Goal: Task Accomplishment & Management: Use online tool/utility

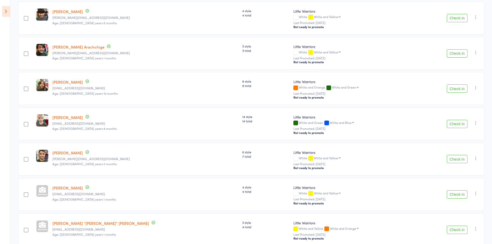
scroll to position [181, 0]
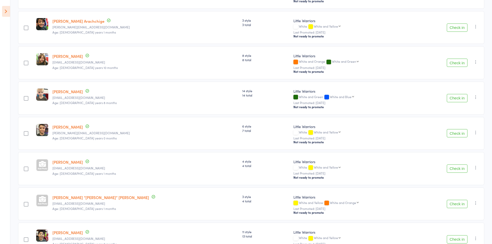
click at [457, 169] on button "Check in" at bounding box center [457, 168] width 21 height 8
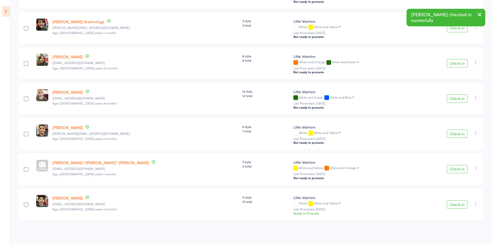
scroll to position [182, 0]
click at [480, 13] on icon "button" at bounding box center [479, 14] width 6 height 6
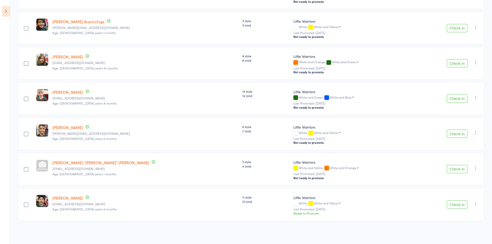
click at [459, 132] on button "Check in" at bounding box center [457, 134] width 21 height 8
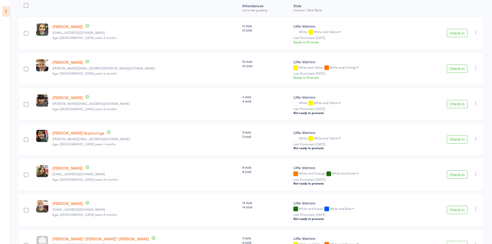
scroll to position [121, 0]
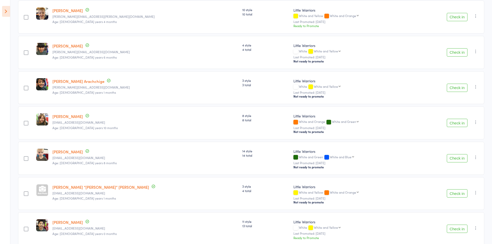
click at [454, 158] on button "Check in" at bounding box center [457, 158] width 21 height 8
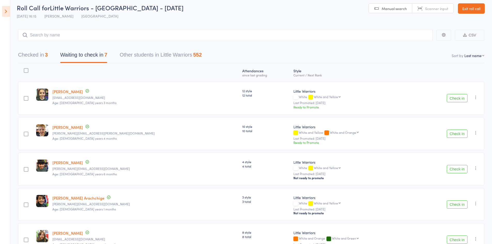
scroll to position [0, 0]
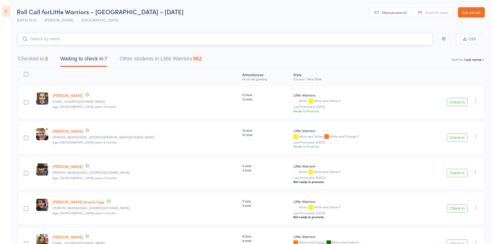
click at [75, 38] on input "search" at bounding box center [225, 39] width 414 height 12
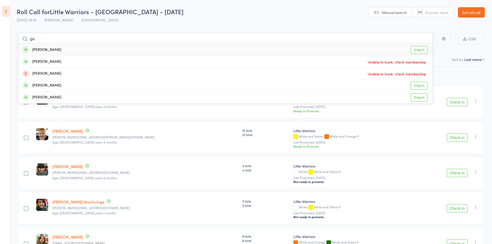
type input "g"
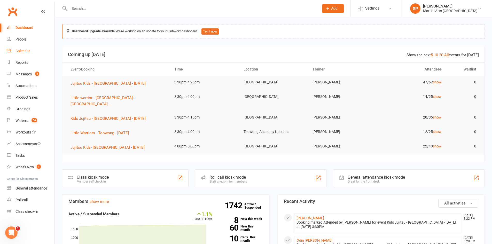
click at [25, 53] on div "Calendar" at bounding box center [22, 51] width 14 height 4
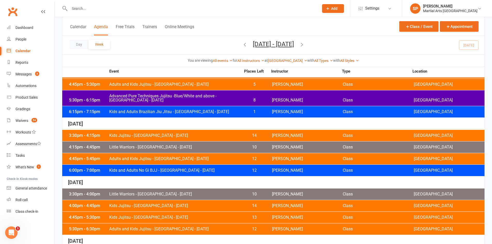
scroll to position [129, 0]
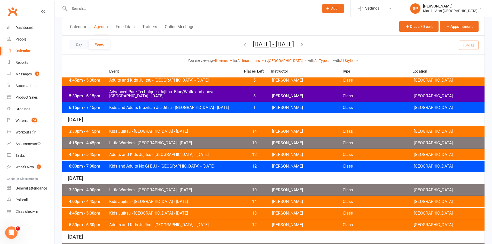
click at [146, 128] on div "3:30pm - 4:15pm Kids Jujitsu - Jamboree Heights - Wednesday 14 Shane Philpot Cl…" at bounding box center [273, 131] width 422 height 11
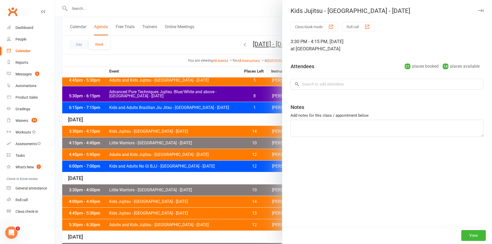
click at [150, 141] on div at bounding box center [273, 122] width 437 height 244
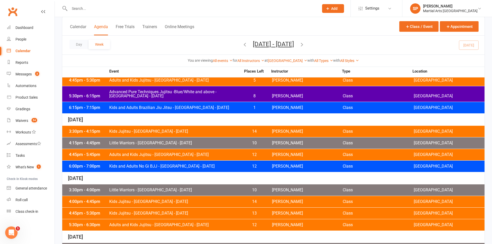
click at [145, 142] on span "Little Warriors - [GEOGRAPHIC_DATA] - [DATE]" at bounding box center [175, 143] width 132 height 4
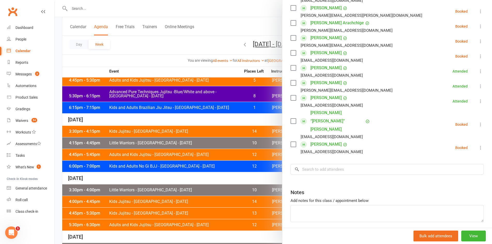
scroll to position [111, 0]
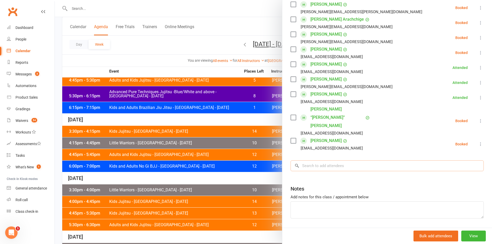
click at [339, 160] on input "search" at bounding box center [386, 165] width 193 height 11
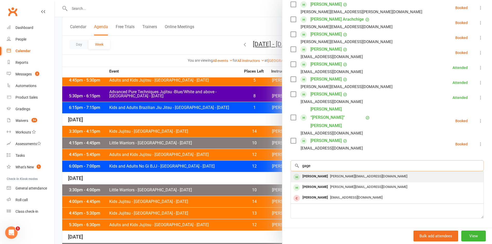
type input "gage"
click at [321, 173] on div "Ronnie Gage" at bounding box center [315, 176] width 30 height 7
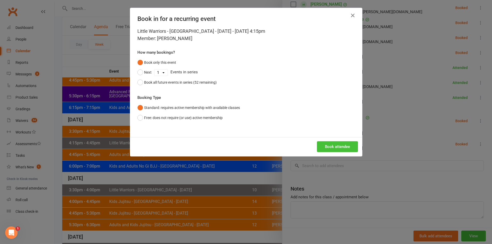
click at [332, 147] on button "Book attendee" at bounding box center [337, 146] width 41 height 11
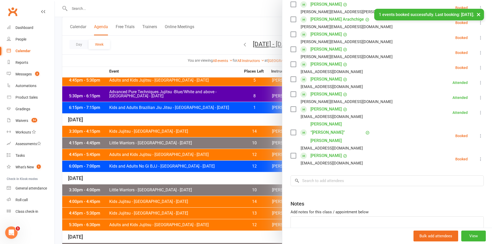
click at [331, 153] on div "Class kiosk mode Roll call 4:15 PM - 4:45 PM, Wednesday, September, 17, 2025 wi…" at bounding box center [387, 85] width 210 height 348
click at [338, 174] on div "Class kiosk mode Roll call 4:15 PM - 4:45 PM, Wednesday, September, 17, 2025 wi…" at bounding box center [387, 85] width 210 height 348
click at [328, 175] on input "search" at bounding box center [386, 180] width 193 height 11
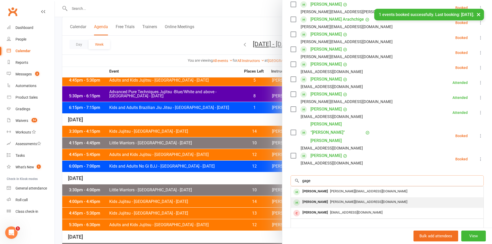
type input "gage"
click at [311, 198] on div "[PERSON_NAME]" at bounding box center [315, 201] width 30 height 7
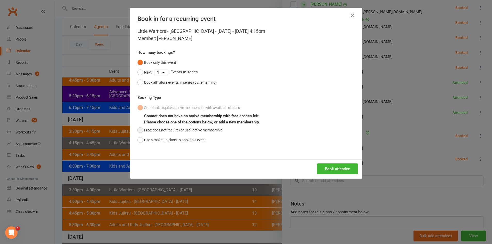
click at [201, 131] on button "Free: does not require (or use) active membership" at bounding box center [179, 130] width 85 height 10
click at [324, 168] on button "Book attendee" at bounding box center [337, 168] width 41 height 11
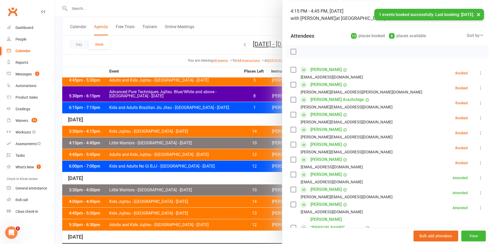
scroll to position [59, 0]
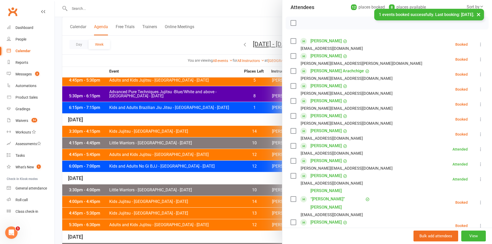
click at [478, 104] on icon at bounding box center [480, 104] width 5 height 5
click at [442, 132] on link "Check in" at bounding box center [456, 135] width 56 height 10
click at [478, 121] on icon at bounding box center [480, 119] width 5 height 5
click at [448, 149] on link "Check in" at bounding box center [456, 150] width 56 height 10
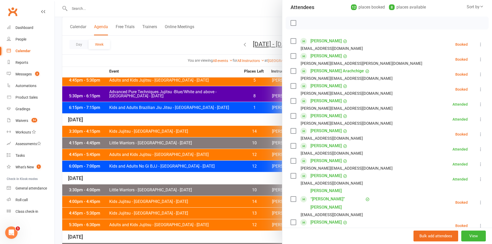
click at [478, 200] on icon at bounding box center [480, 202] width 5 height 5
click at [440, 228] on link "Check in" at bounding box center [456, 233] width 56 height 10
click at [477, 89] on button at bounding box center [480, 89] width 6 height 6
click at [445, 120] on link "Check in" at bounding box center [456, 120] width 56 height 10
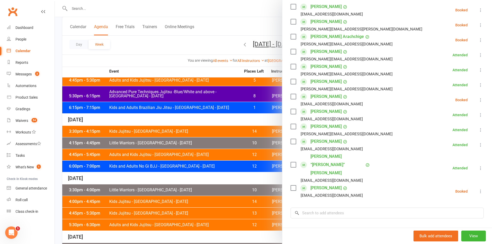
scroll to position [141, 0]
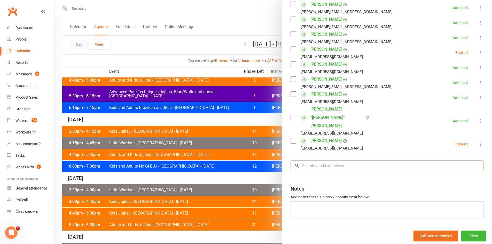
click at [327, 160] on input "search" at bounding box center [386, 165] width 193 height 11
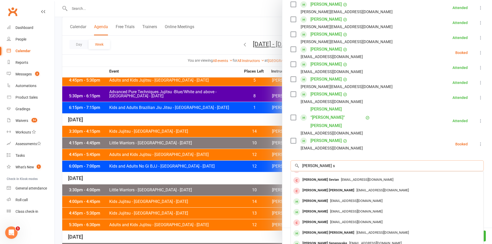
scroll to position [155, 0]
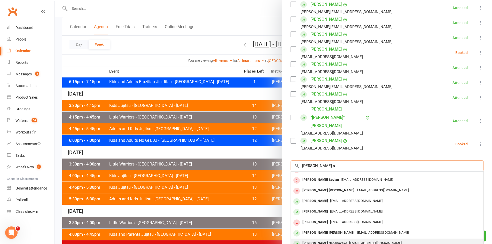
type input "cooper s"
click at [313, 240] on div "Cooper Senanayake" at bounding box center [324, 243] width 49 height 7
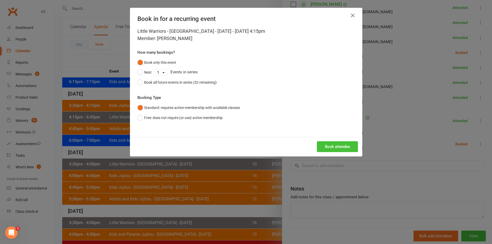
click at [329, 147] on button "Book attendee" at bounding box center [337, 146] width 41 height 11
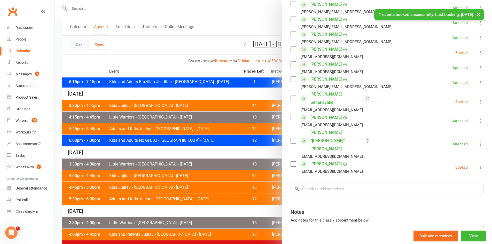
click at [478, 99] on icon at bounding box center [480, 101] width 5 height 5
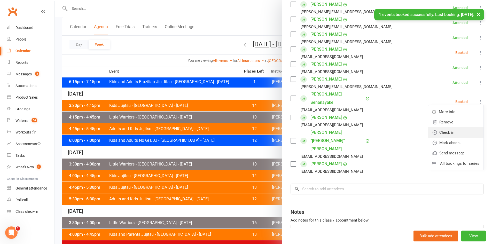
click at [443, 127] on link "Check in" at bounding box center [456, 132] width 56 height 10
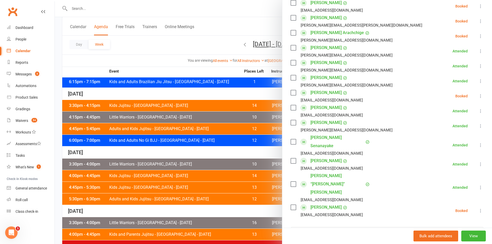
scroll to position [89, 0]
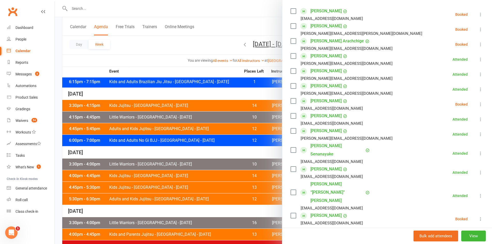
click at [478, 104] on icon at bounding box center [480, 104] width 5 height 5
click at [442, 133] on link "Check in" at bounding box center [456, 135] width 56 height 10
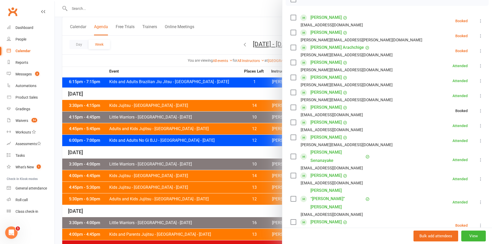
scroll to position [63, 0]
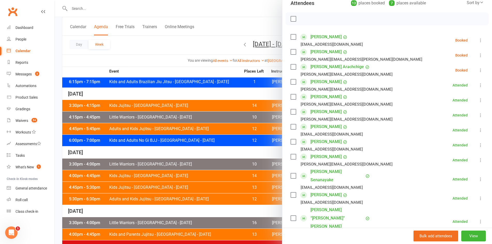
click at [478, 70] on icon at bounding box center [480, 70] width 5 height 5
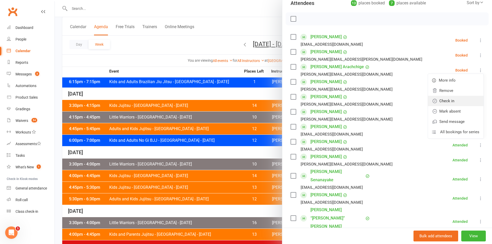
click at [439, 100] on link "Check in" at bounding box center [456, 101] width 56 height 10
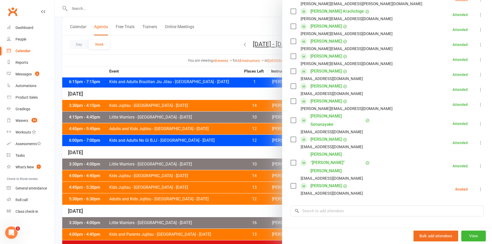
scroll to position [156, 0]
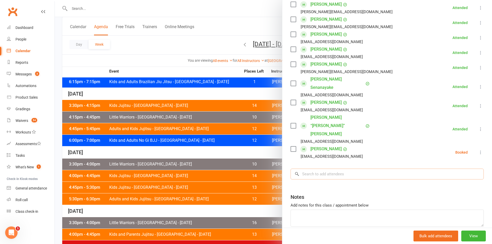
click at [331, 169] on input "search" at bounding box center [386, 174] width 193 height 11
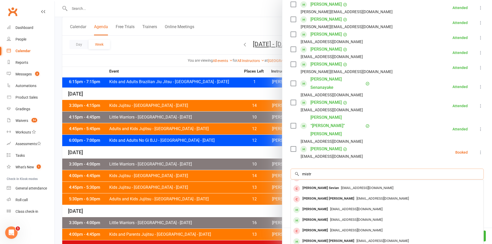
scroll to position [0, 0]
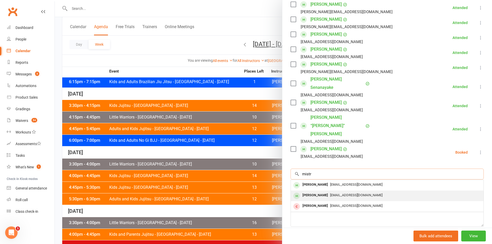
type input "mistr"
click at [312, 192] on div "Ayaansh Mistry" at bounding box center [315, 195] width 30 height 7
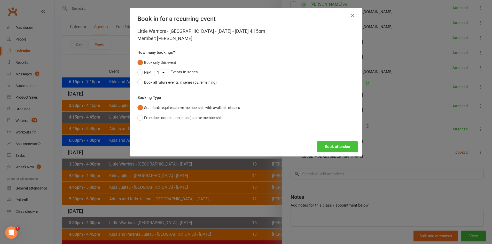
click at [333, 148] on button "Book attendee" at bounding box center [337, 146] width 41 height 11
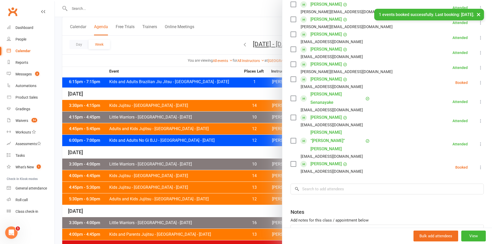
click at [468, 83] on li "Ayaansh Mistry nitisha_lal@hotmail.com Booked More info Remove Check in Mark ab…" at bounding box center [386, 82] width 193 height 15
click at [476, 83] on div "Class kiosk mode Roll call 4:15 PM - 4:45 PM, Wednesday, September, 17, 2025 wi…" at bounding box center [387, 66] width 210 height 401
click at [478, 83] on icon at bounding box center [480, 82] width 5 height 5
click at [441, 114] on link "Check in" at bounding box center [456, 113] width 56 height 10
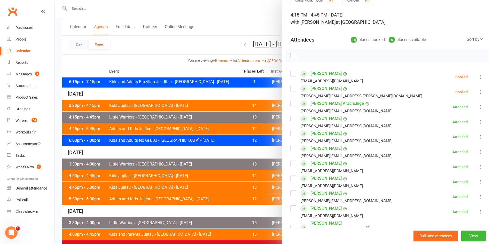
scroll to position [1, 0]
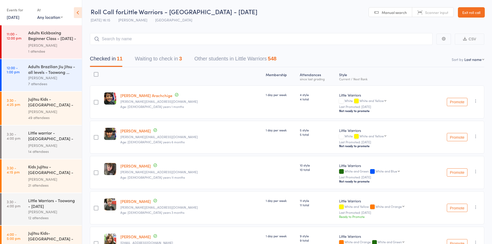
click at [79, 16] on icon at bounding box center [78, 12] width 8 height 11
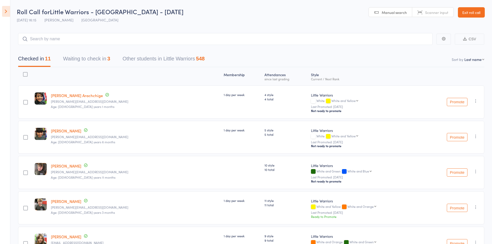
click at [96, 61] on button "Waiting to check in 3" at bounding box center [86, 60] width 47 height 14
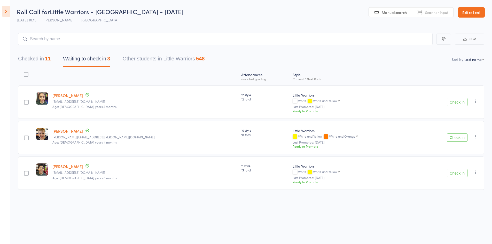
click at [476, 100] on icon "button" at bounding box center [475, 101] width 5 height 5
click at [461, 161] on li "Mark absent" at bounding box center [457, 159] width 43 height 7
click at [472, 136] on div "Check in Check in Promote Send message Add Note Add Task Add Flag Remove Mark a…" at bounding box center [449, 137] width 70 height 33
click at [476, 139] on icon "button" at bounding box center [475, 136] width 5 height 5
click at [468, 196] on li "Mark absent" at bounding box center [457, 195] width 43 height 7
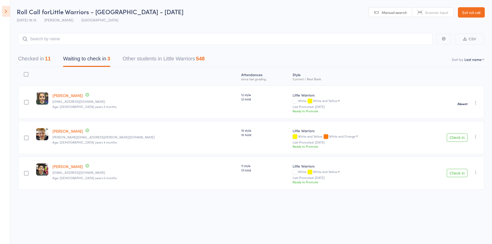
click at [474, 175] on button "button" at bounding box center [475, 172] width 6 height 6
click at [464, 232] on li "Mark absent" at bounding box center [457, 230] width 43 height 7
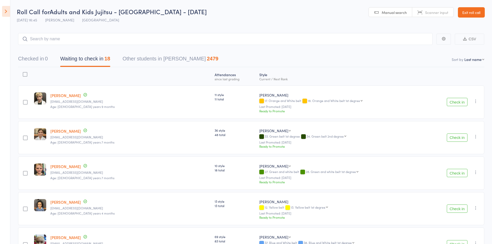
click at [456, 104] on button "Check in" at bounding box center [457, 102] width 21 height 8
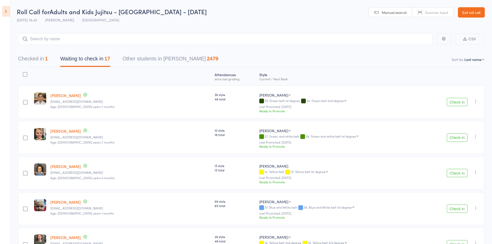
click at [460, 138] on button "Check in" at bounding box center [457, 137] width 21 height 8
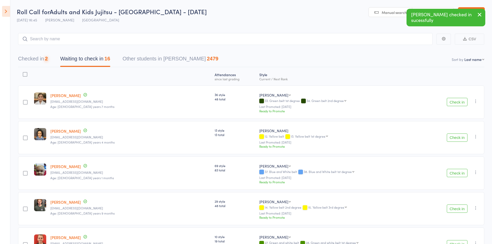
click at [460, 138] on button "Check in" at bounding box center [457, 137] width 21 height 8
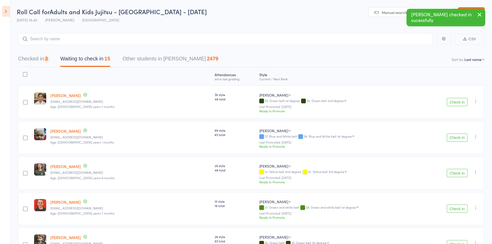
click at [460, 138] on button "Check in" at bounding box center [457, 137] width 21 height 8
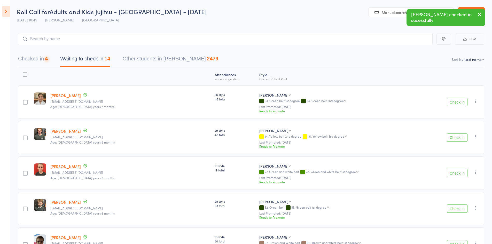
click at [460, 138] on button "Check in" at bounding box center [457, 137] width 21 height 8
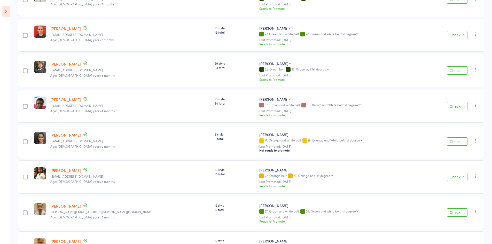
scroll to position [103, 0]
click at [460, 104] on button "Check in" at bounding box center [457, 105] width 21 height 8
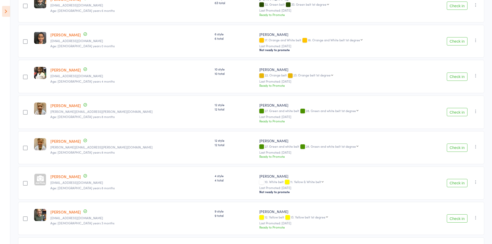
scroll to position [181, 0]
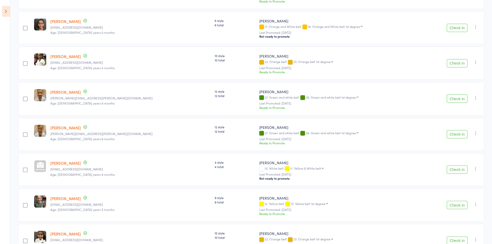
click at [455, 99] on button "Check in" at bounding box center [457, 98] width 21 height 8
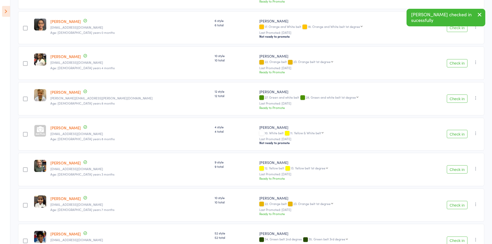
click at [455, 99] on button "Check in" at bounding box center [457, 98] width 21 height 8
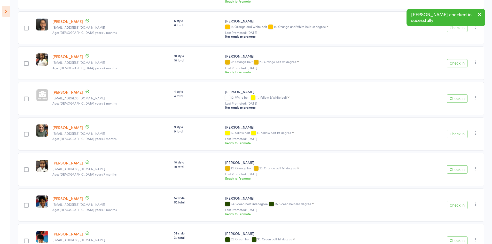
click at [455, 99] on button "Check in" at bounding box center [457, 98] width 21 height 8
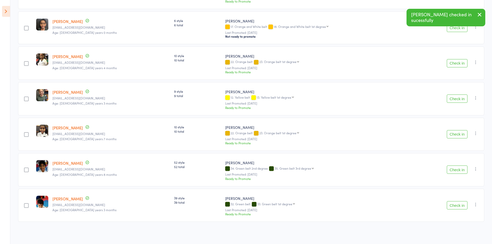
click at [456, 136] on button "Check in" at bounding box center [457, 134] width 21 height 8
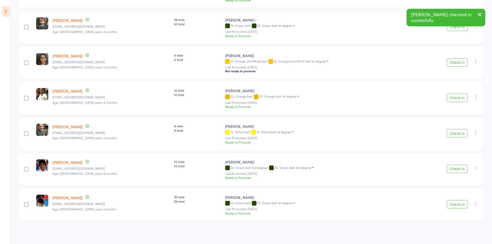
click at [465, 204] on button "Check in" at bounding box center [457, 204] width 21 height 8
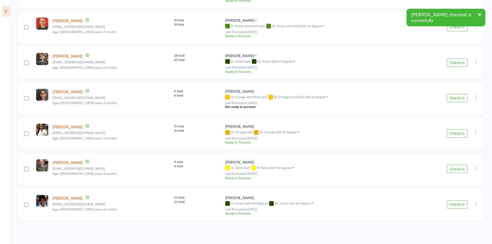
scroll to position [111, 0]
click at [465, 205] on button "Check in" at bounding box center [457, 204] width 21 height 8
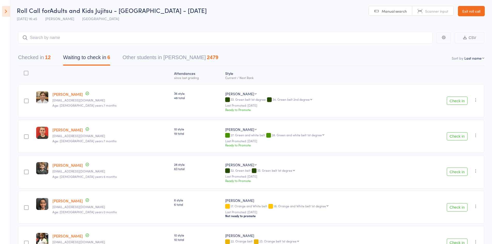
scroll to position [0, 0]
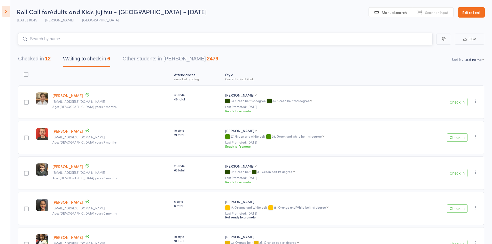
click at [67, 36] on input "search" at bounding box center [225, 39] width 414 height 12
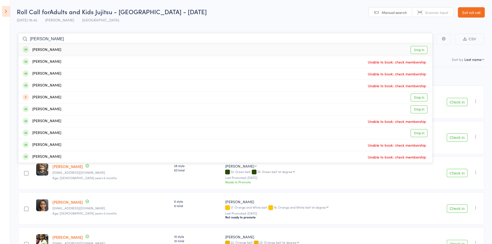
type input "javier"
click at [417, 48] on link "Drop in" at bounding box center [418, 50] width 17 height 8
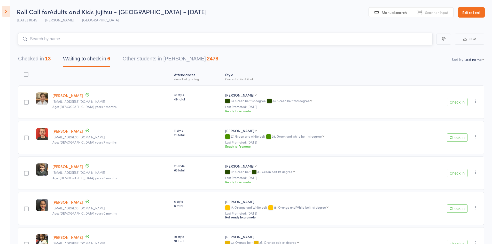
click at [35, 54] on button "Checked in 13" at bounding box center [34, 60] width 33 height 14
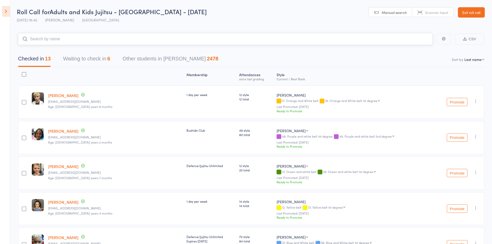
click at [56, 37] on input "search" at bounding box center [225, 39] width 414 height 12
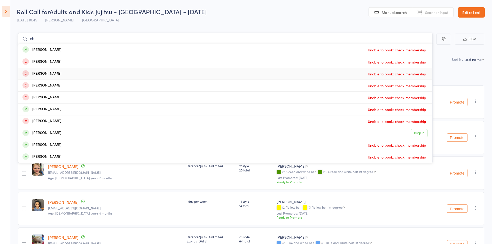
type input "c"
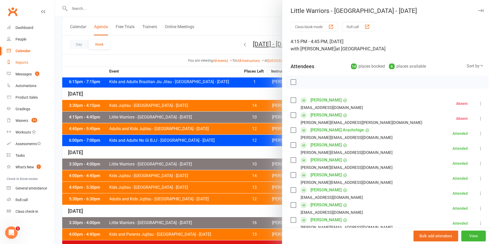
scroll to position [1, 0]
click at [95, 56] on div at bounding box center [273, 122] width 437 height 244
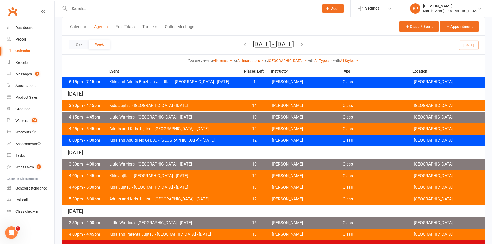
click at [142, 131] on div "4:45pm - 5:45pm Adults and Kids Jujitsu - Jamboree Heights - Wednesday 12 Shane…" at bounding box center [273, 128] width 422 height 11
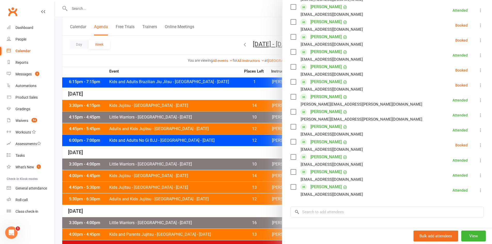
scroll to position [232, 0]
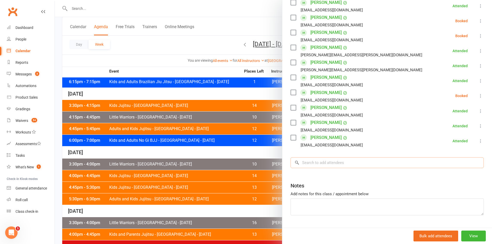
click at [303, 164] on input "search" at bounding box center [386, 162] width 193 height 11
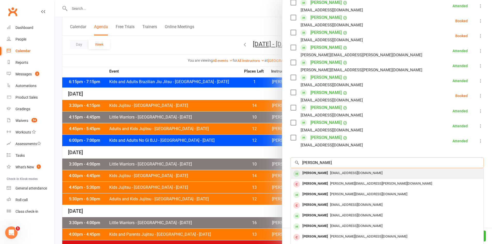
type input "charlie burns"
click at [311, 173] on div "Charlie Burns" at bounding box center [315, 172] width 30 height 7
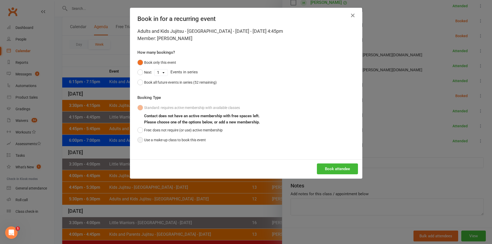
click at [188, 142] on button "Use a make-up class to book this event" at bounding box center [171, 140] width 68 height 10
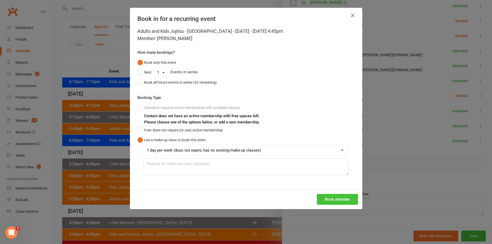
click at [338, 203] on button "Book attendee" at bounding box center [337, 199] width 41 height 11
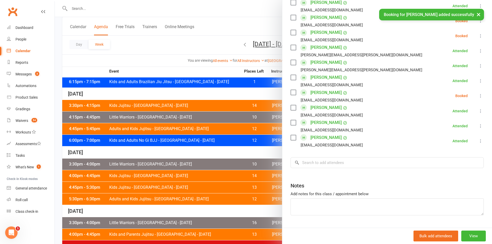
scroll to position [247, 0]
click at [148, 56] on div at bounding box center [273, 122] width 437 height 244
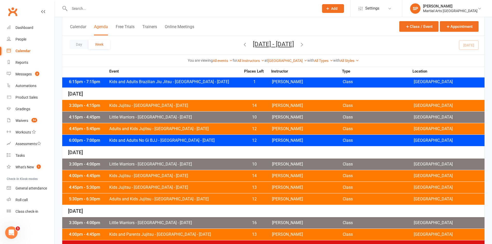
click at [149, 132] on div "4:45pm - 5:45pm Adults and Kids Jujitsu - Jamboree Heights - Wednesday 12 Shane…" at bounding box center [273, 128] width 422 height 11
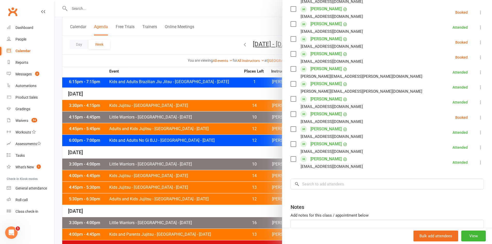
scroll to position [232, 0]
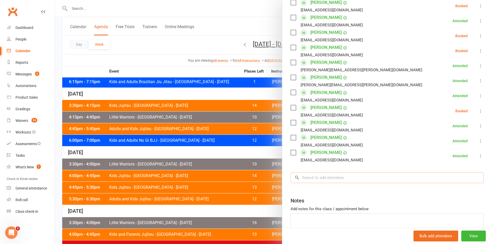
click at [322, 179] on input "search" at bounding box center [386, 177] width 193 height 11
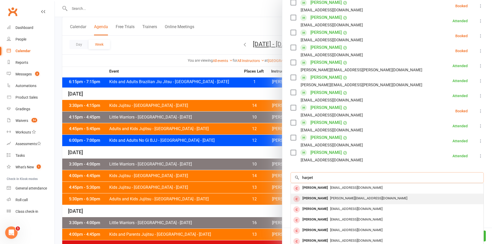
scroll to position [0, 0]
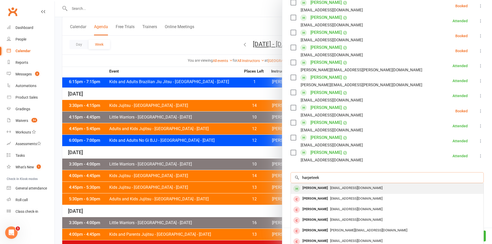
type input "harpeteek"
click at [317, 189] on div "Harparteek Singh Sandhu" at bounding box center [315, 187] width 30 height 7
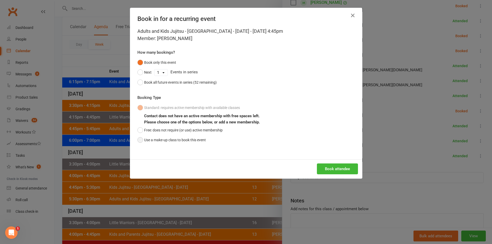
click at [195, 139] on button "Use a make-up class to book this event" at bounding box center [171, 140] width 68 height 10
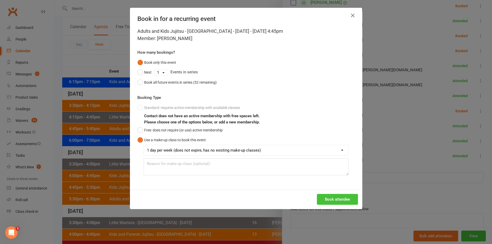
click at [335, 199] on button "Book attendee" at bounding box center [337, 199] width 41 height 11
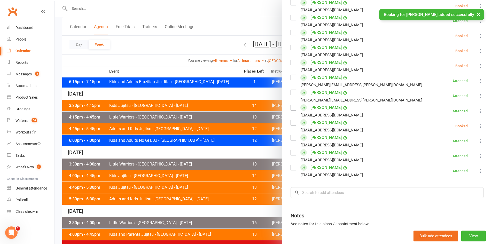
click at [478, 36] on icon at bounding box center [480, 35] width 5 height 5
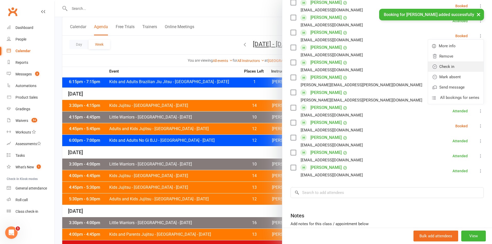
click at [445, 68] on link "Check in" at bounding box center [456, 66] width 56 height 10
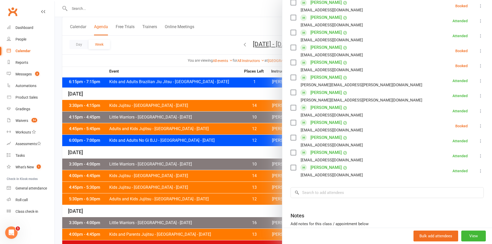
click at [196, 46] on div at bounding box center [273, 122] width 437 height 244
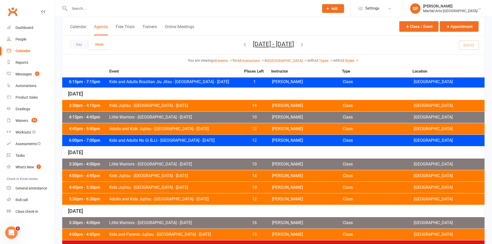
click at [146, 130] on span "Adults and Kids Jujitsu - Jamboree Heights - Wednesday" at bounding box center [175, 129] width 132 height 4
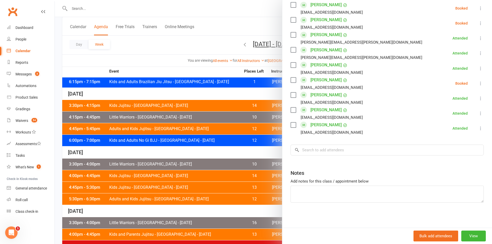
scroll to position [276, 0]
click at [332, 151] on input "search" at bounding box center [386, 149] width 193 height 11
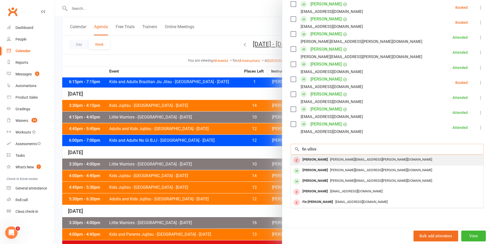
type input "fin villini"
click at [313, 158] on div "Finn Villani" at bounding box center [315, 159] width 30 height 7
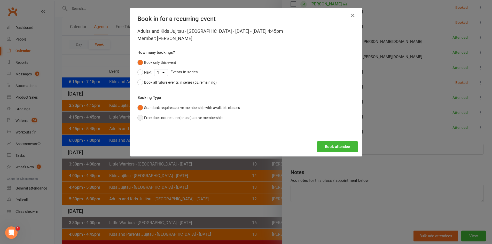
click at [202, 119] on button "Free: does not require (or use) active membership" at bounding box center [179, 118] width 85 height 10
click at [335, 151] on button "Book attendee" at bounding box center [337, 146] width 41 height 11
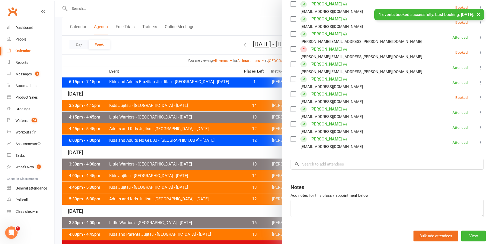
click at [478, 52] on icon at bounding box center [480, 52] width 5 height 5
click at [445, 83] on link "Check in" at bounding box center [456, 83] width 56 height 10
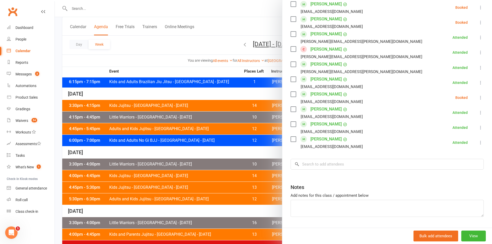
click at [200, 42] on div at bounding box center [273, 122] width 437 height 244
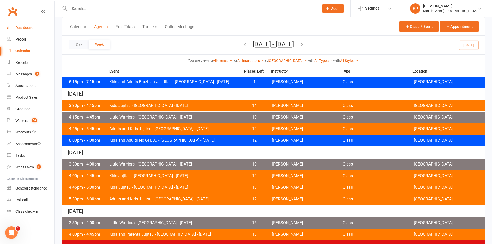
click at [25, 26] on div "Dashboard" at bounding box center [24, 28] width 18 height 4
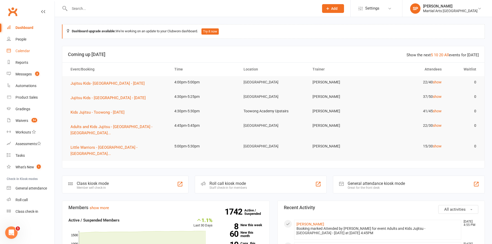
click at [23, 50] on div "Calendar" at bounding box center [22, 51] width 14 height 4
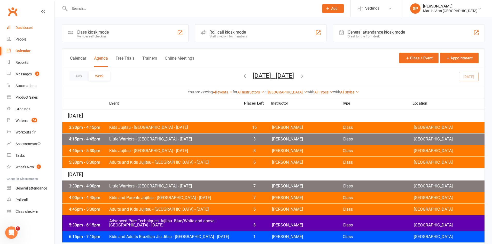
click at [35, 26] on link "Dashboard" at bounding box center [31, 28] width 48 height 12
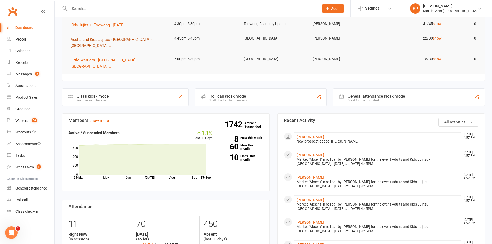
scroll to position [129, 0]
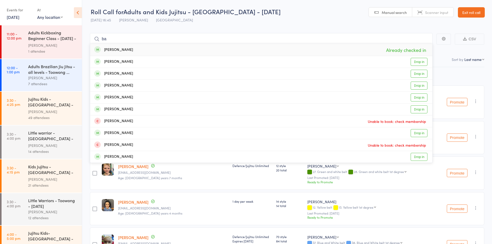
type input "b"
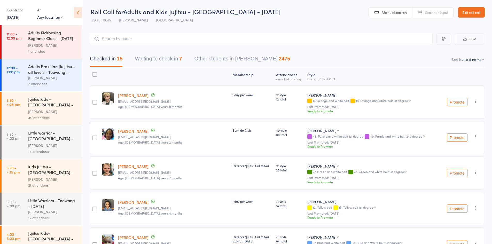
click at [177, 60] on button "Waiting to check in 7" at bounding box center [158, 60] width 47 height 14
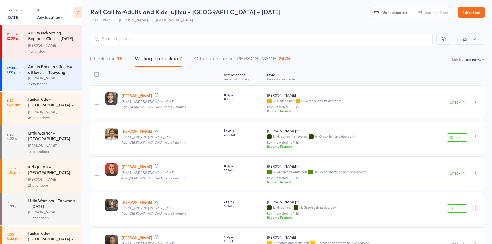
click at [460, 105] on button "Check in" at bounding box center [457, 102] width 21 height 8
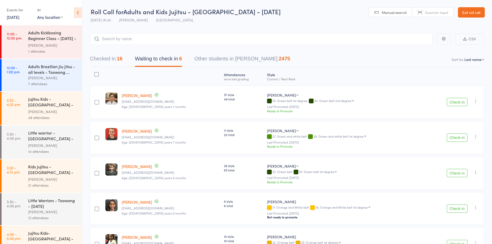
click at [475, 102] on icon "button" at bounding box center [475, 101] width 5 height 5
click at [466, 159] on li "Mark absent" at bounding box center [457, 159] width 43 height 7
click at [474, 139] on button "button" at bounding box center [475, 136] width 6 height 6
click at [464, 194] on li "Mark absent" at bounding box center [457, 195] width 43 height 7
click at [475, 173] on icon "button" at bounding box center [475, 172] width 5 height 5
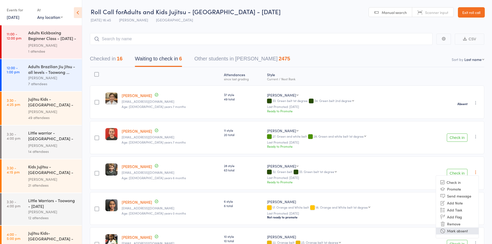
click at [461, 229] on li "Mark absent" at bounding box center [457, 230] width 43 height 7
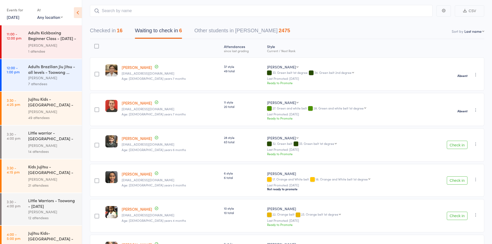
scroll to position [75, 0]
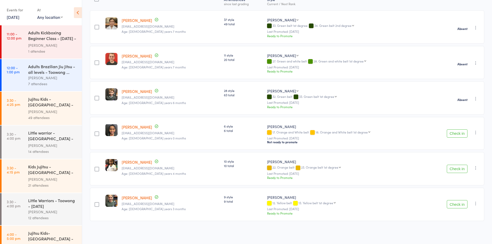
click at [476, 133] on icon "button" at bounding box center [475, 132] width 5 height 5
click at [458, 190] on li "Mark absent" at bounding box center [457, 191] width 43 height 7
click at [475, 169] on icon "button" at bounding box center [475, 167] width 5 height 5
click at [454, 225] on li "Mark absent" at bounding box center [457, 226] width 43 height 7
click at [474, 204] on icon "button" at bounding box center [475, 203] width 5 height 5
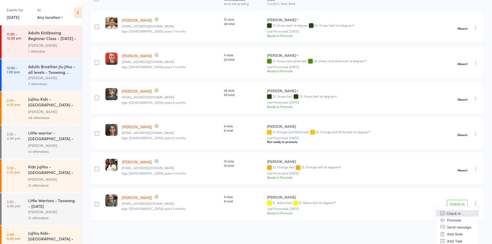
scroll to position [101, 0]
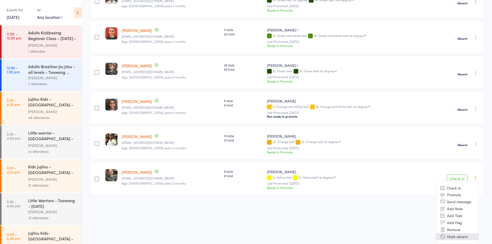
click at [466, 236] on li "Mark absent" at bounding box center [457, 236] width 43 height 7
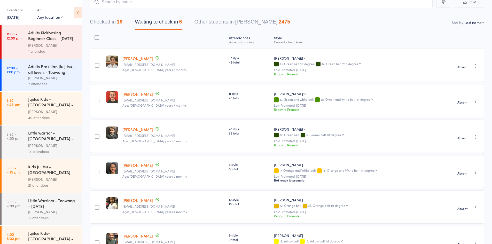
scroll to position [0, 0]
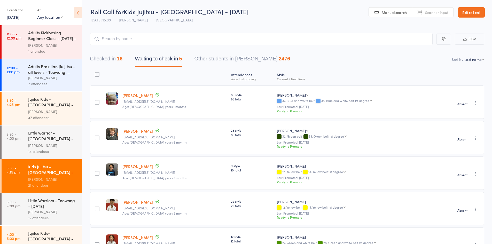
click at [104, 59] on button "Checked in 16" at bounding box center [106, 60] width 33 height 14
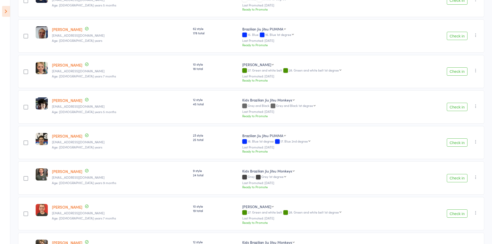
scroll to position [232, 0]
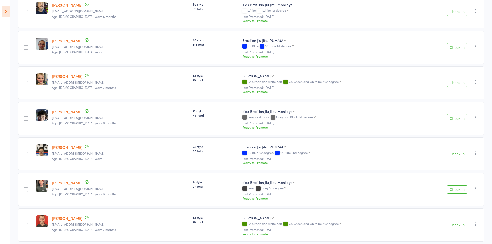
click at [459, 85] on button "Check in" at bounding box center [457, 83] width 21 height 8
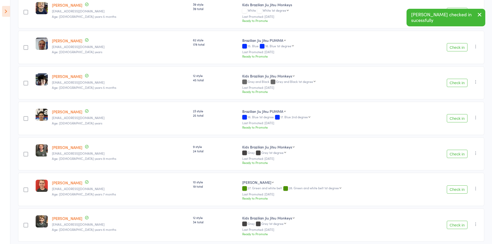
click at [462, 120] on button "Check in" at bounding box center [457, 118] width 21 height 8
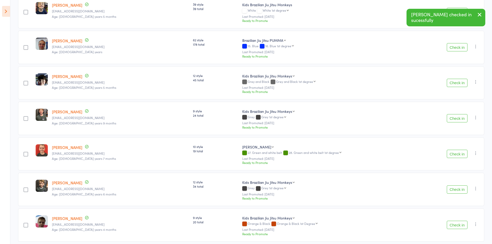
click at [462, 120] on button "Check in" at bounding box center [457, 118] width 21 height 8
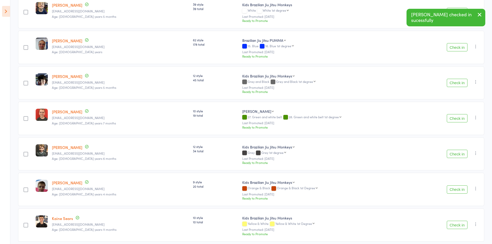
click at [453, 193] on button "Check in" at bounding box center [457, 189] width 21 height 8
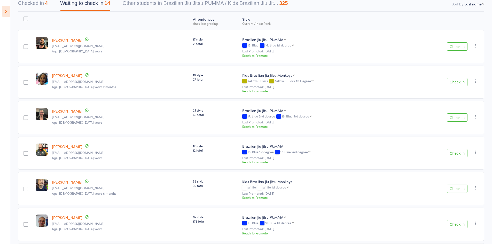
scroll to position [51, 0]
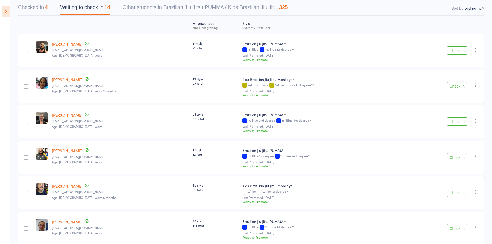
click at [456, 86] on button "Check in" at bounding box center [457, 86] width 21 height 8
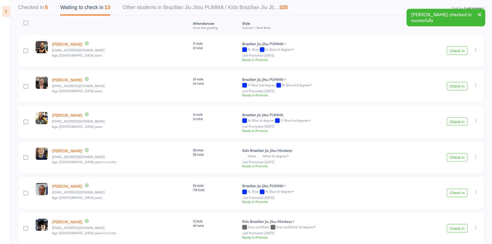
click at [456, 86] on button "Check in" at bounding box center [457, 86] width 21 height 8
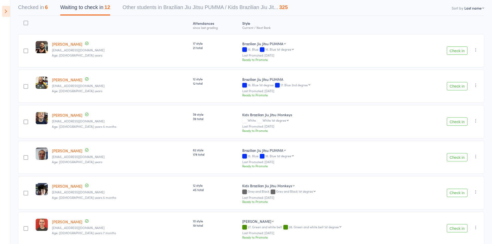
click at [448, 123] on button "Check in" at bounding box center [457, 121] width 21 height 8
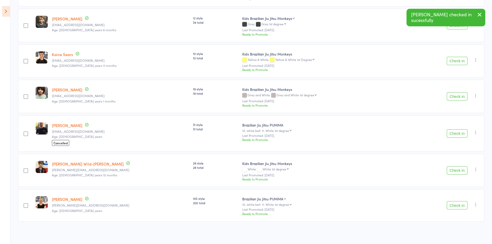
scroll to position [255, 0]
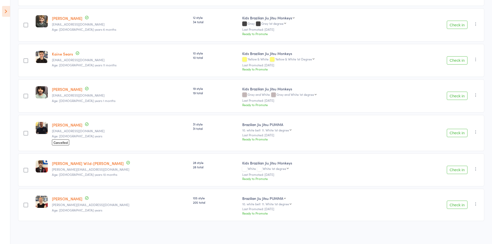
click at [455, 204] on button "Check in" at bounding box center [457, 205] width 21 height 8
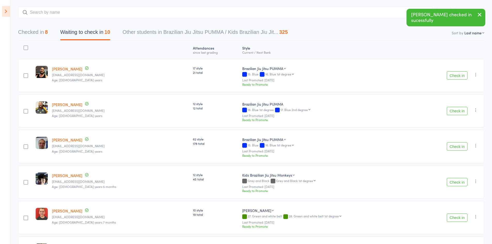
scroll to position [0, 0]
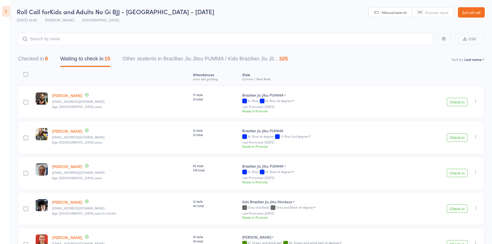
click at [458, 102] on button "Check in" at bounding box center [457, 102] width 21 height 8
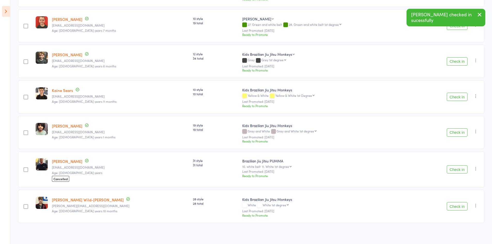
scroll to position [185, 0]
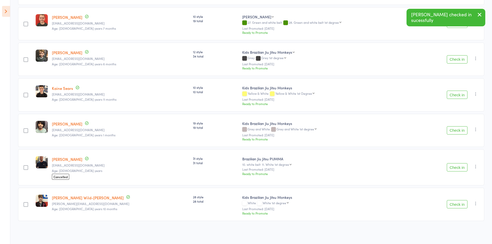
click at [460, 97] on button "Check in" at bounding box center [457, 95] width 21 height 8
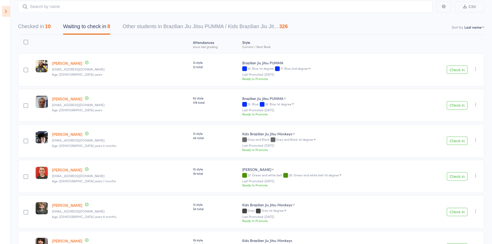
scroll to position [20, 0]
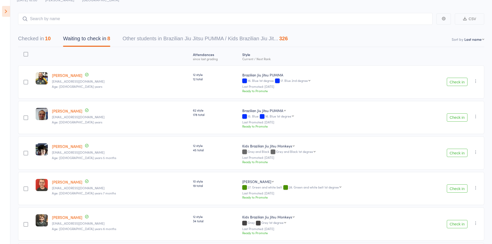
click at [458, 79] on button "Check in" at bounding box center [457, 82] width 21 height 8
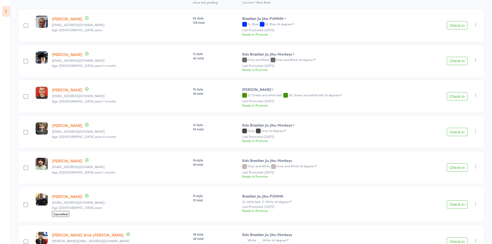
scroll to position [0, 0]
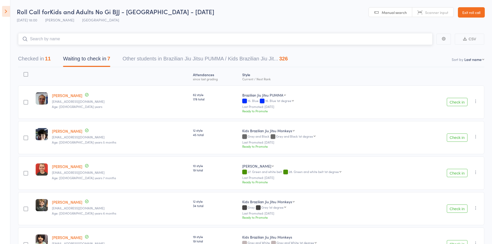
click at [82, 36] on input "search" at bounding box center [225, 39] width 414 height 12
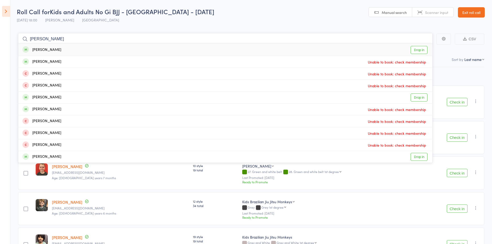
type input "[PERSON_NAME]"
click at [423, 49] on link "Drop in" at bounding box center [418, 50] width 17 height 8
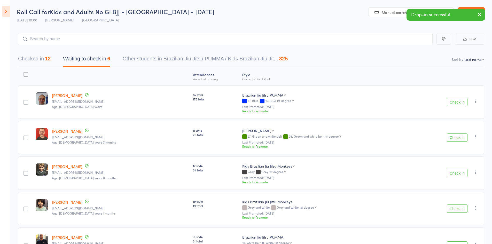
click at [477, 102] on icon "button" at bounding box center [475, 101] width 5 height 5
click at [458, 161] on li "Mark absent" at bounding box center [457, 159] width 43 height 7
click at [477, 138] on icon "button" at bounding box center [475, 136] width 5 height 5
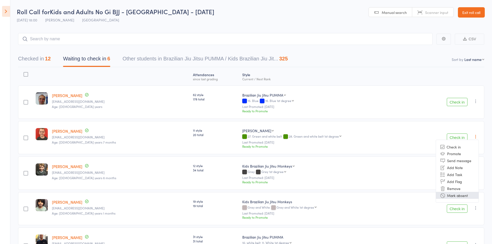
click at [461, 196] on li "Mark absent" at bounding box center [457, 195] width 43 height 7
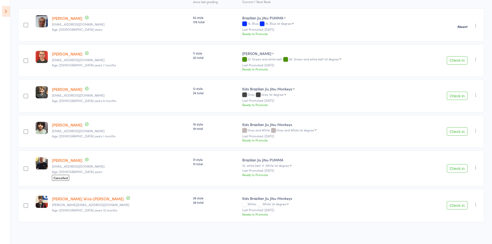
scroll to position [77, 0]
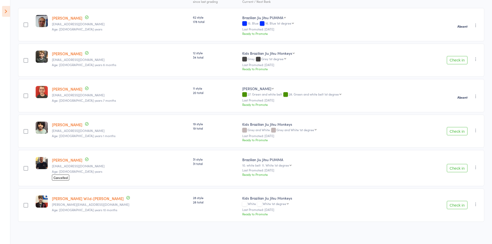
click at [476, 61] on icon "button" at bounding box center [475, 59] width 5 height 5
click at [455, 119] on li "Mark absent" at bounding box center [457, 117] width 43 height 7
click at [475, 130] on icon "button" at bounding box center [475, 130] width 5 height 5
click at [455, 187] on li "Mark absent" at bounding box center [457, 189] width 43 height 7
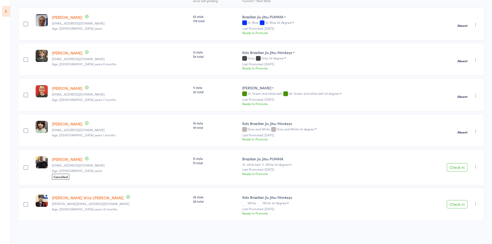
click at [475, 167] on icon "button" at bounding box center [475, 166] width 5 height 5
click at [464, 225] on li "Mark absent" at bounding box center [457, 225] width 43 height 7
click at [476, 204] on icon "button" at bounding box center [475, 203] width 5 height 5
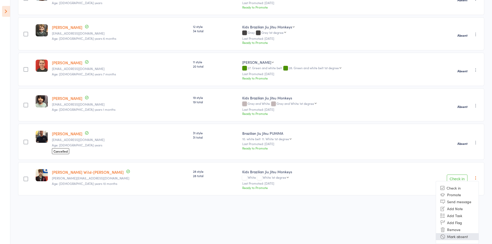
click at [461, 235] on li "Mark absent" at bounding box center [457, 236] width 43 height 7
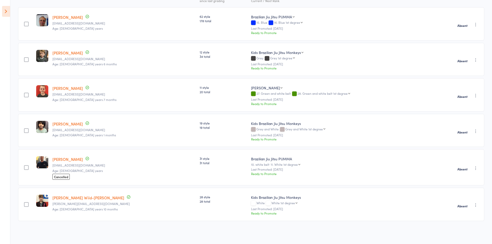
scroll to position [0, 0]
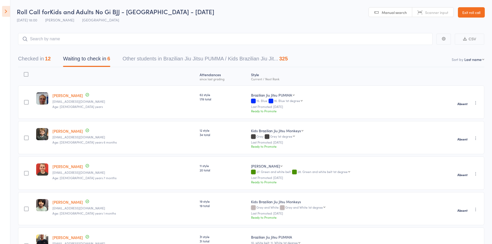
click at [472, 15] on link "Exit roll call" at bounding box center [471, 12] width 27 height 10
